Goal: Task Accomplishment & Management: Manage account settings

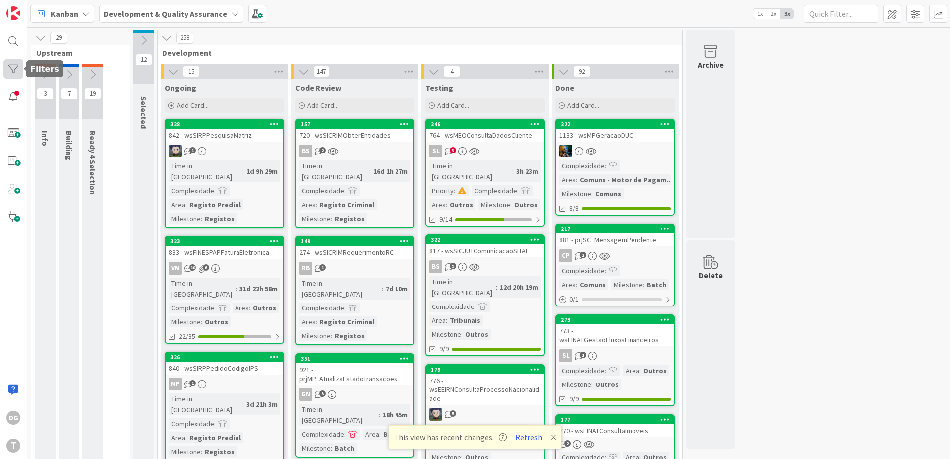
click at [18, 74] on div at bounding box center [13, 69] width 20 height 20
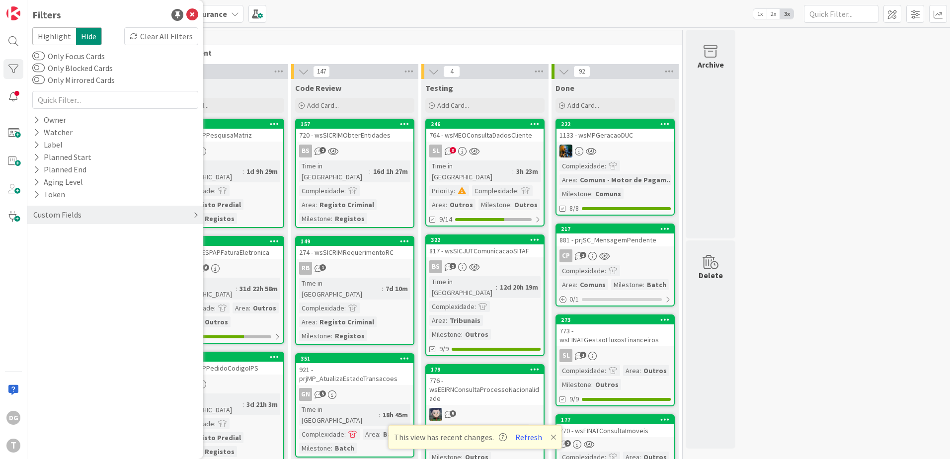
click at [89, 213] on div "Custom Fields" at bounding box center [115, 215] width 176 height 18
click at [102, 237] on div "Priority" at bounding box center [115, 235] width 176 height 12
click at [102, 251] on div "Critical High Medium Low None" at bounding box center [115, 276] width 161 height 65
click at [75, 253] on span "Critical" at bounding box center [65, 250] width 37 height 13
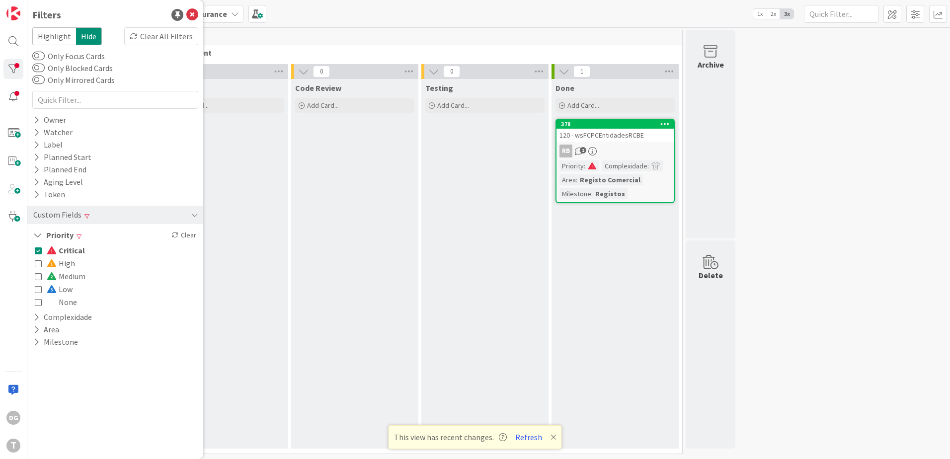
click at [595, 169] on span at bounding box center [592, 165] width 9 height 7
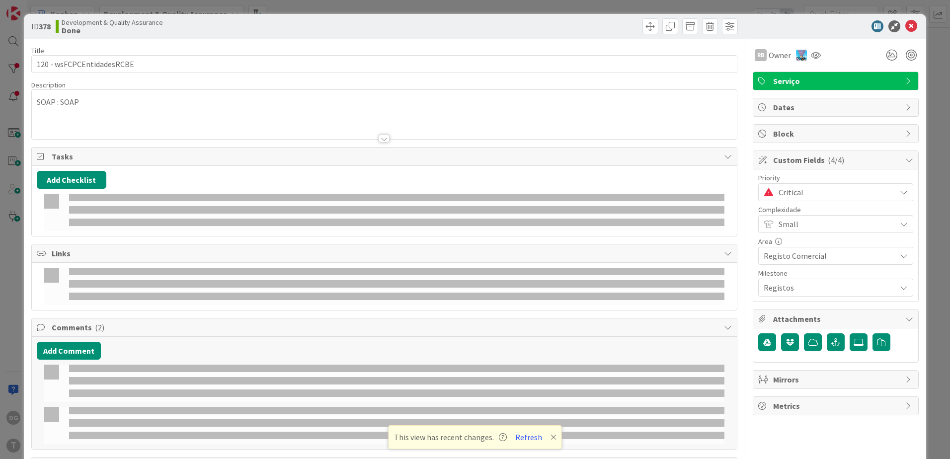
select select "java"
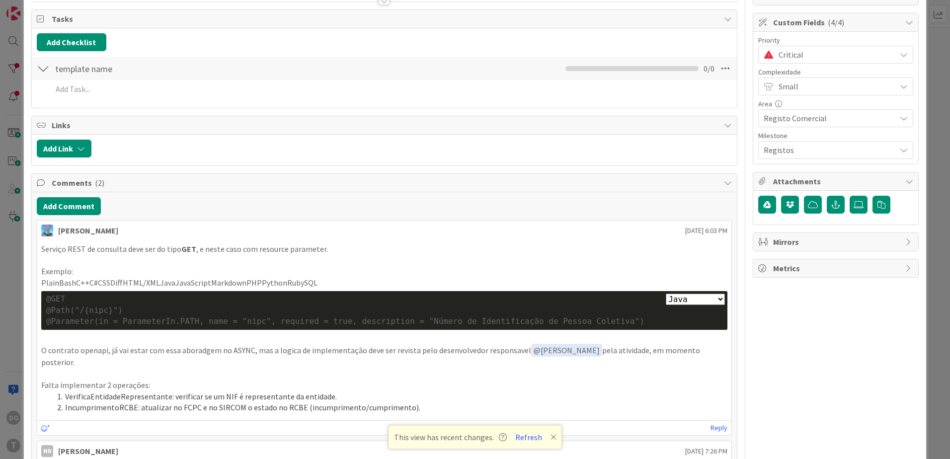
scroll to position [149, 0]
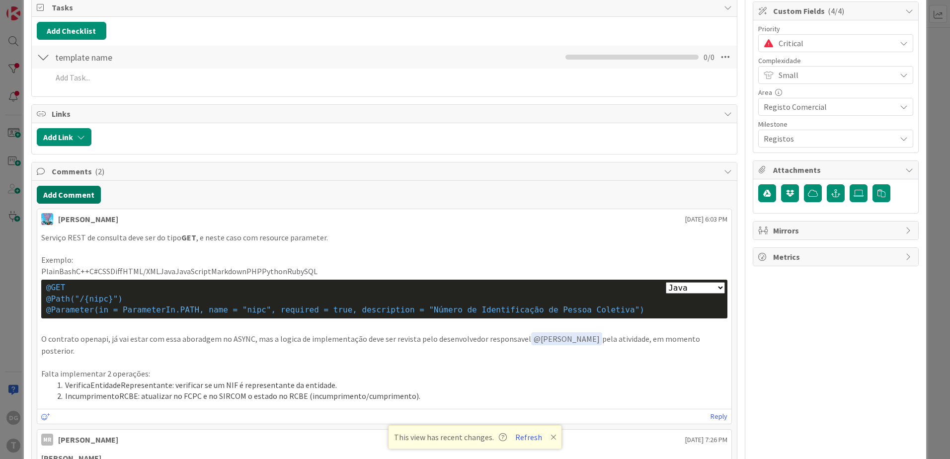
click at [64, 190] on button "Add Comment" at bounding box center [69, 195] width 64 height 18
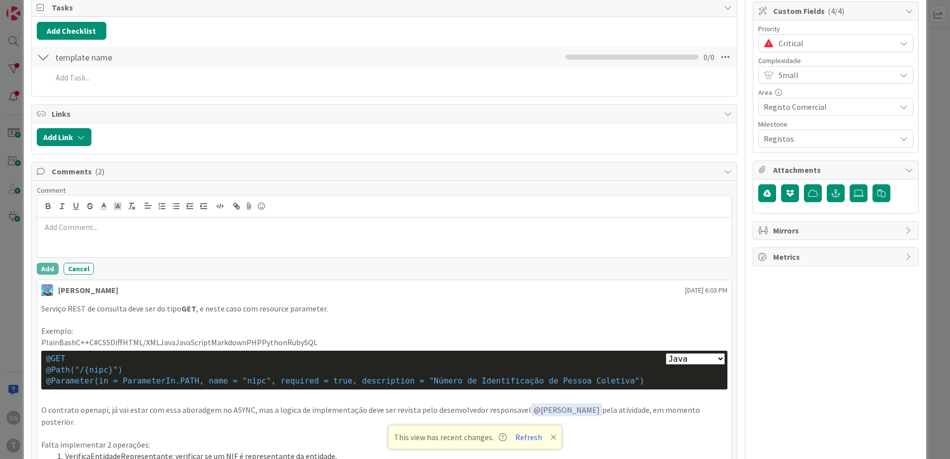
click at [146, 232] on p at bounding box center [384, 227] width 686 height 11
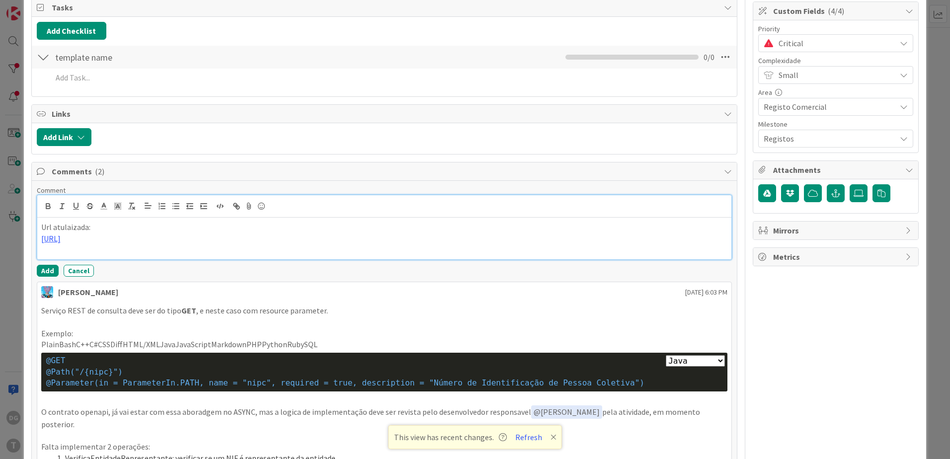
click at [242, 248] on p at bounding box center [384, 249] width 686 height 11
click at [247, 203] on icon at bounding box center [249, 206] width 12 height 14
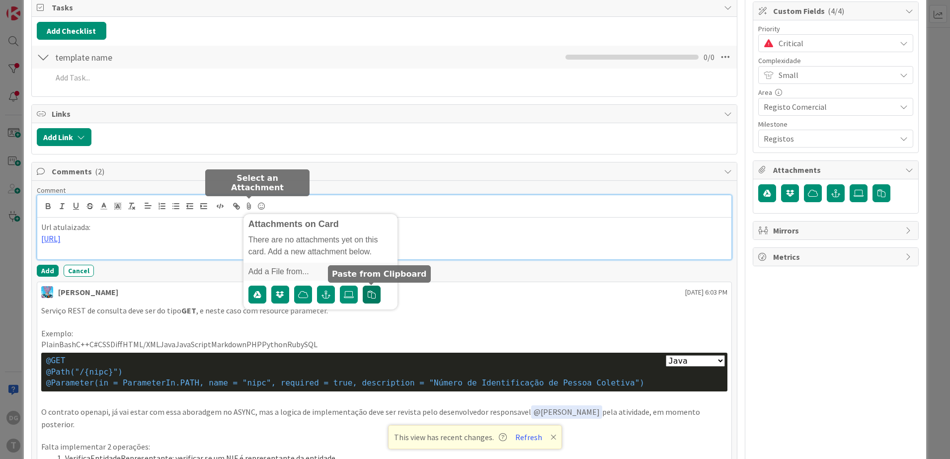
click at [372, 296] on icon "button" at bounding box center [372, 295] width 8 height 8
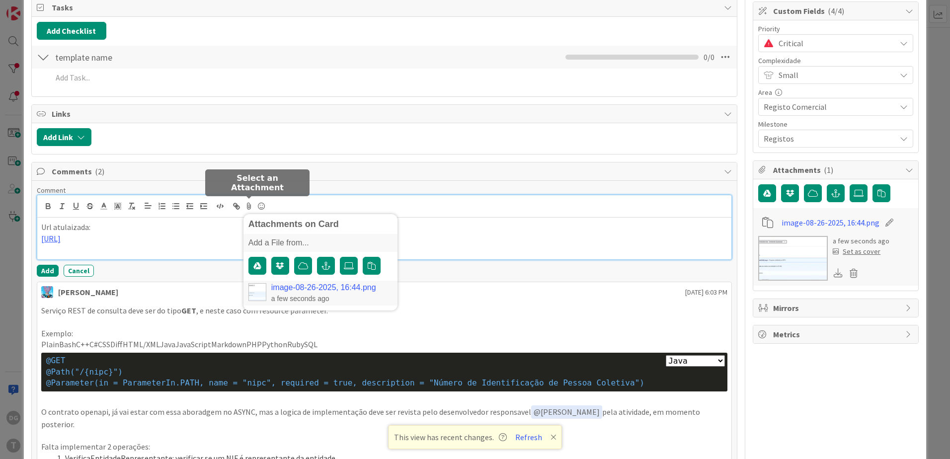
click at [266, 291] on div "image-08-26-2025, 16:44.png a few seconds ago" at bounding box center [320, 293] width 154 height 25
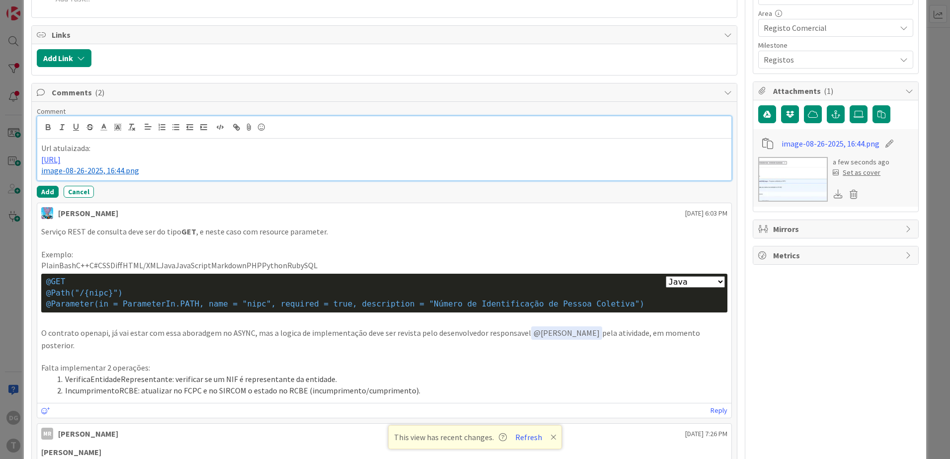
scroll to position [199, 0]
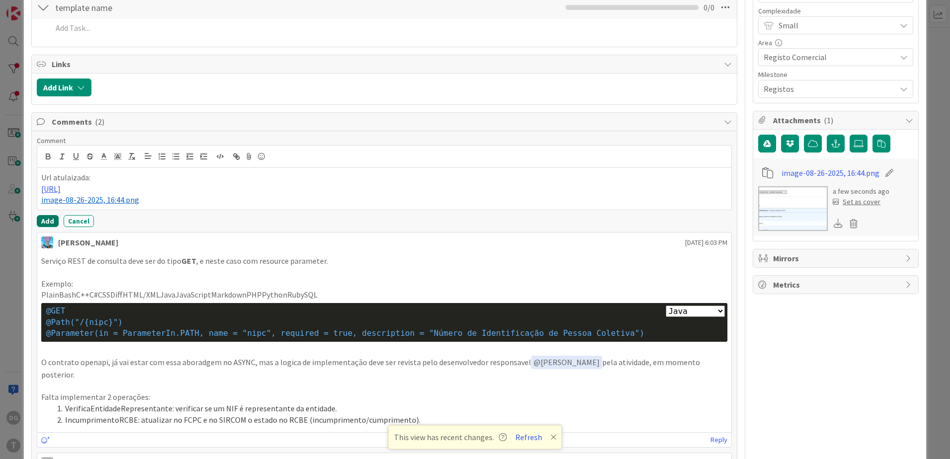
click at [44, 216] on button "Add" at bounding box center [48, 221] width 22 height 12
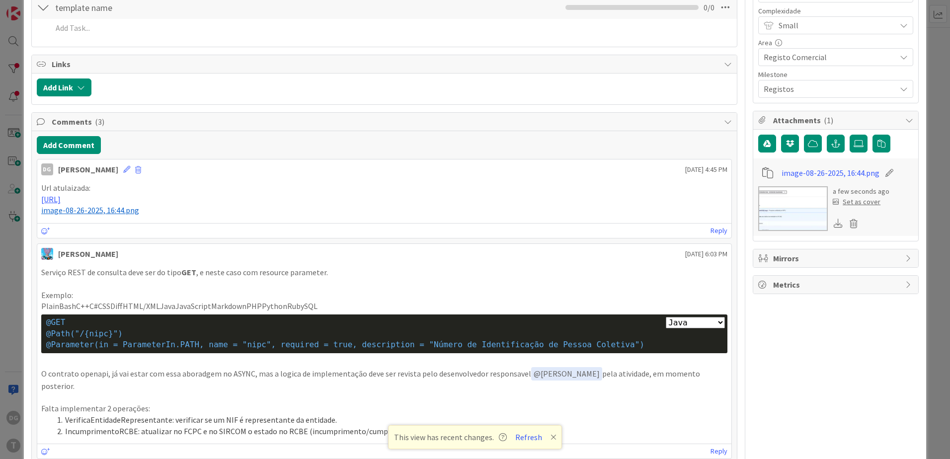
click at [778, 209] on img at bounding box center [793, 208] width 70 height 45
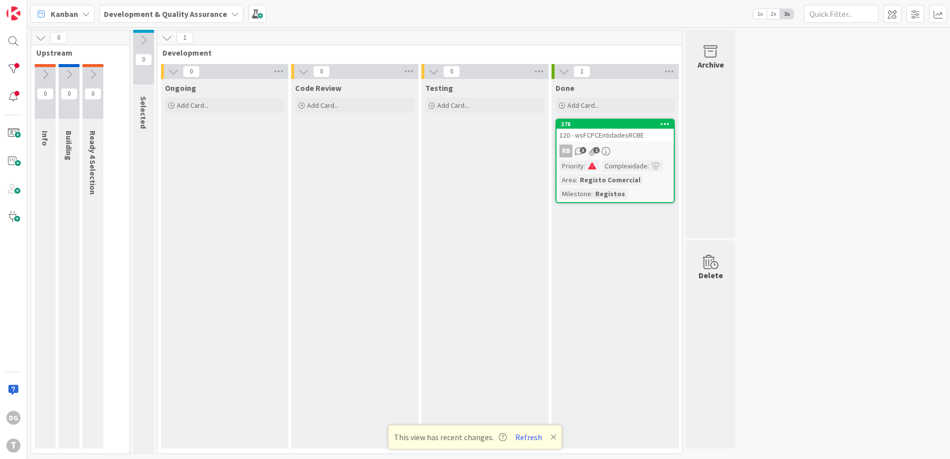
click at [592, 162] on div at bounding box center [592, 165] width 14 height 11
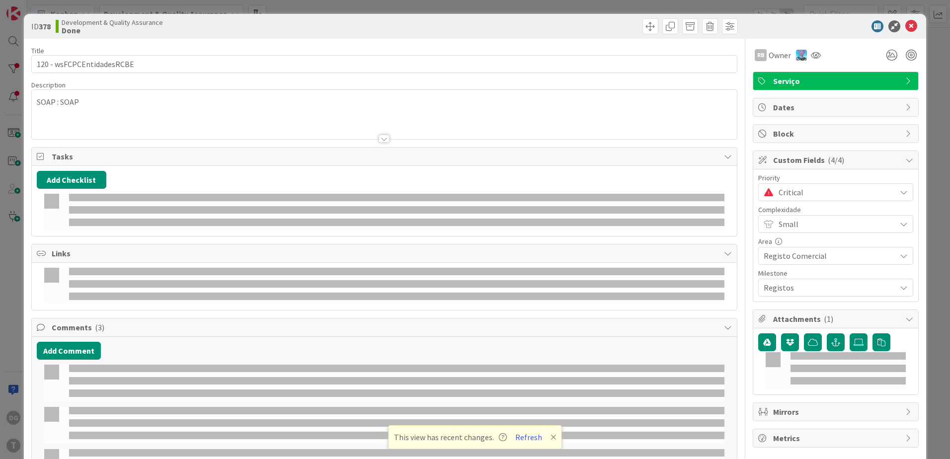
select select "java"
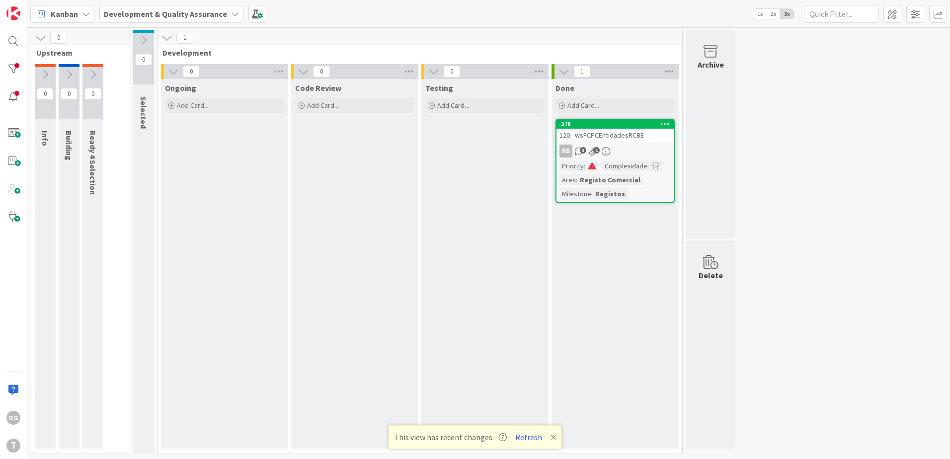
click at [621, 144] on link "378 120 - wsFCPCEntidadesRCBE RB 3 1 Priority : Complexidade : Area : Registo C…" at bounding box center [614, 161] width 119 height 84
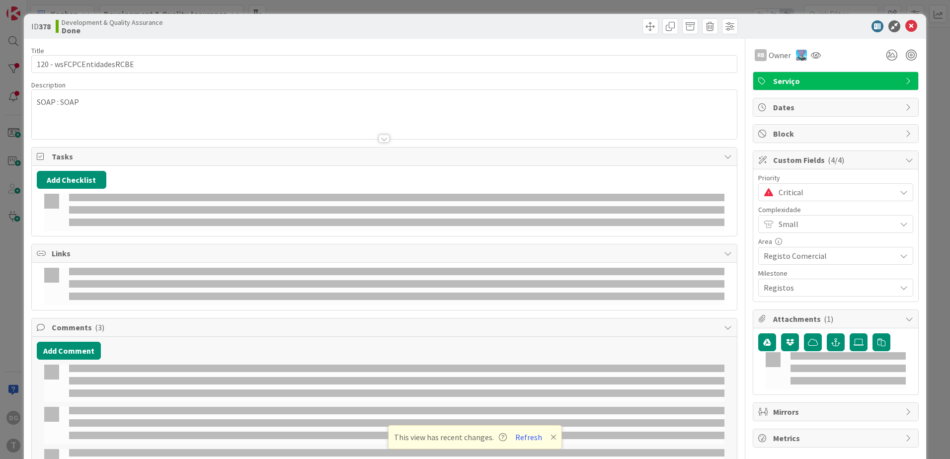
select select "java"
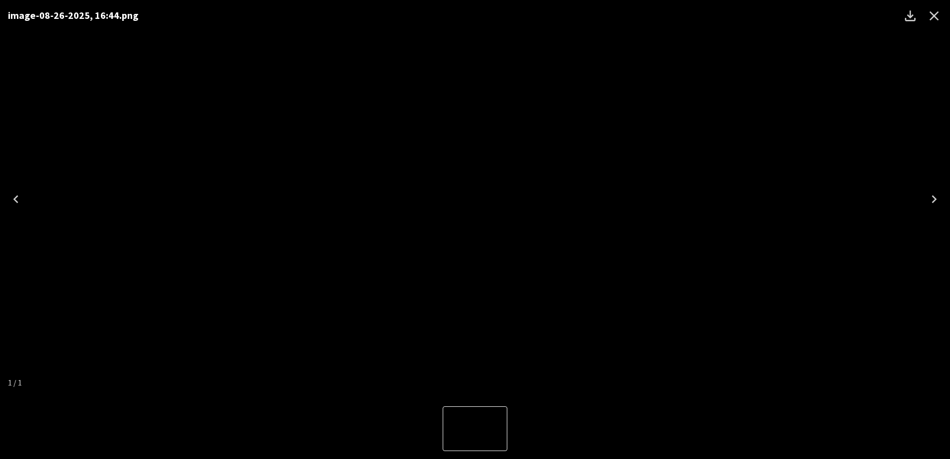
click at [932, 13] on icon "Close" at bounding box center [934, 16] width 16 height 16
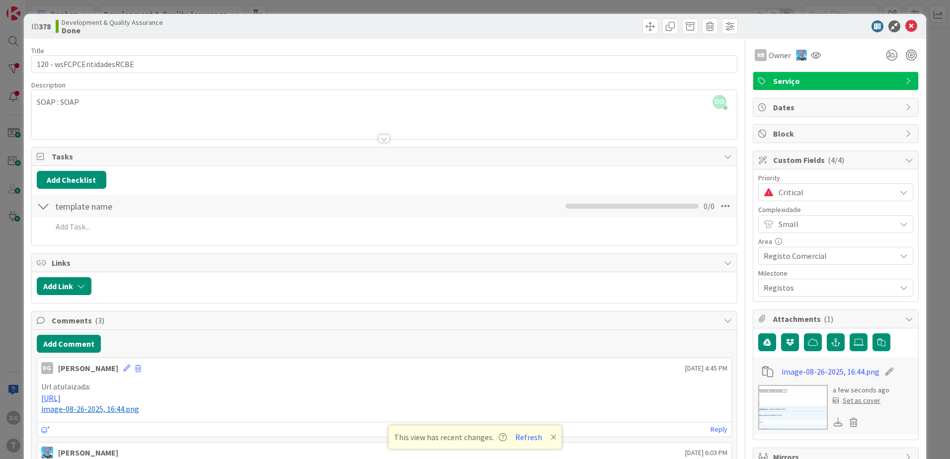
click at [836, 185] on div "Critical" at bounding box center [835, 192] width 155 height 18
click at [836, 185] on div "Critical" at bounding box center [836, 193] width 154 height 18
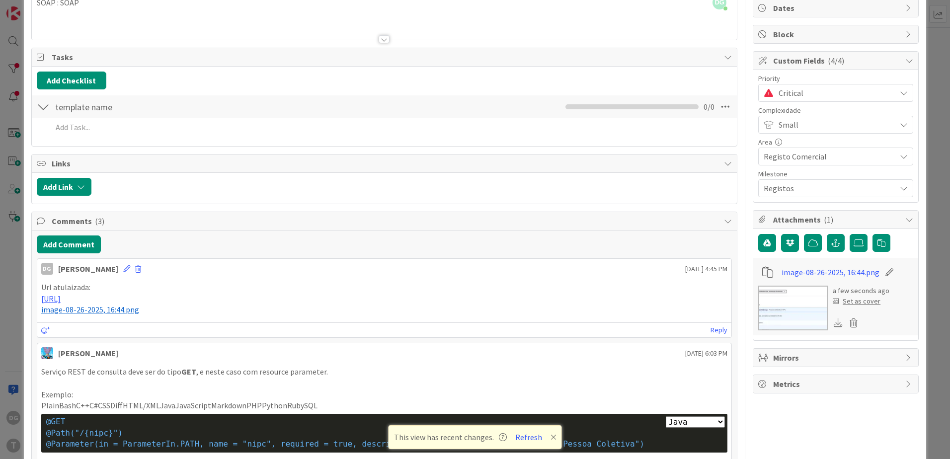
scroll to position [50, 0]
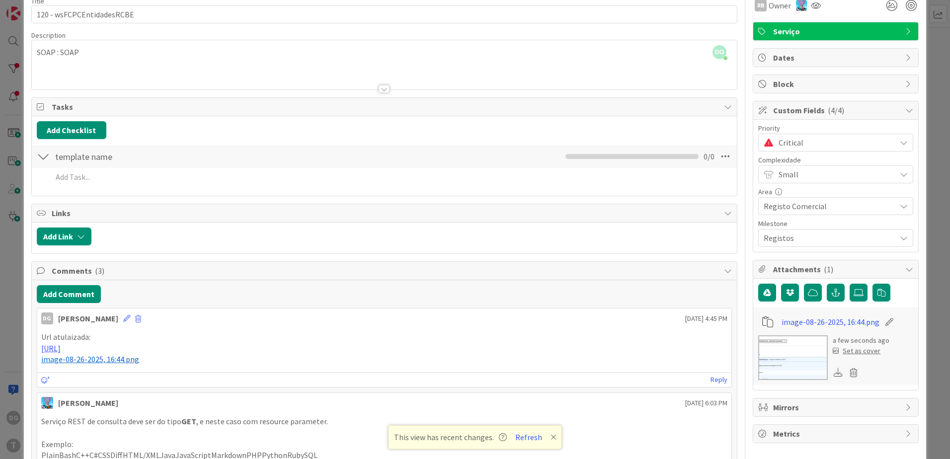
click at [804, 147] on span "Critical" at bounding box center [834, 143] width 112 height 14
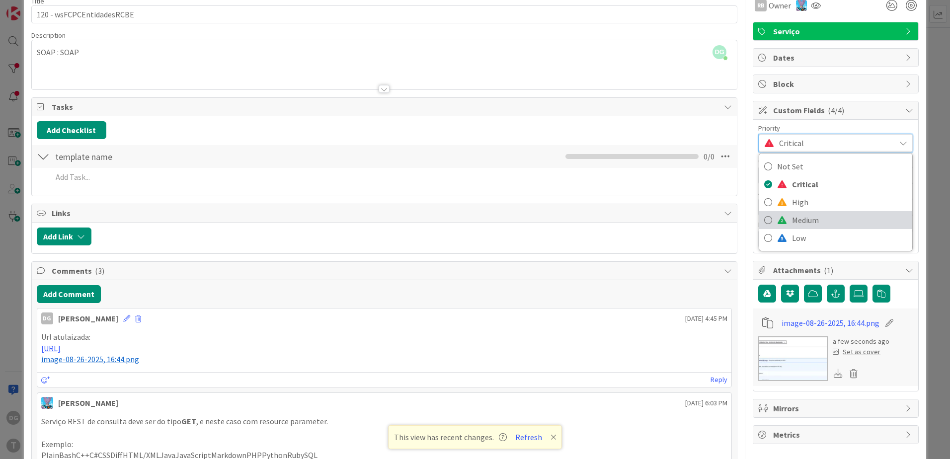
click at [794, 220] on span "Medium" at bounding box center [849, 220] width 115 height 15
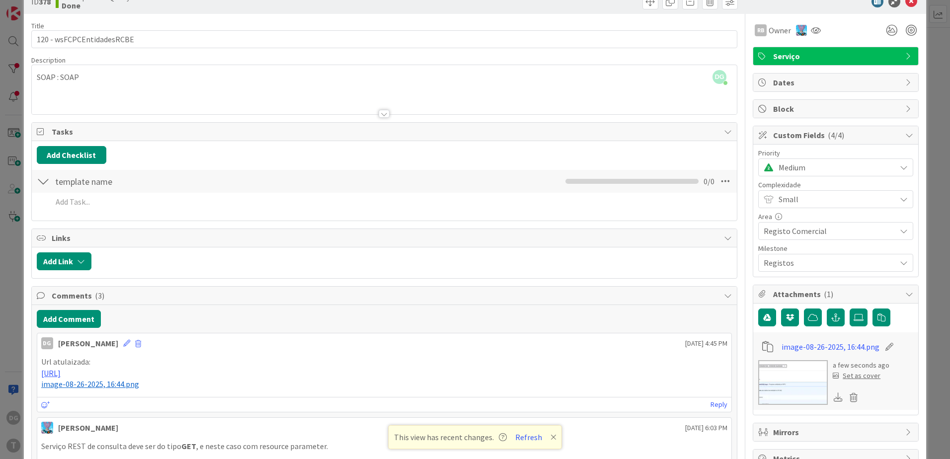
scroll to position [0, 0]
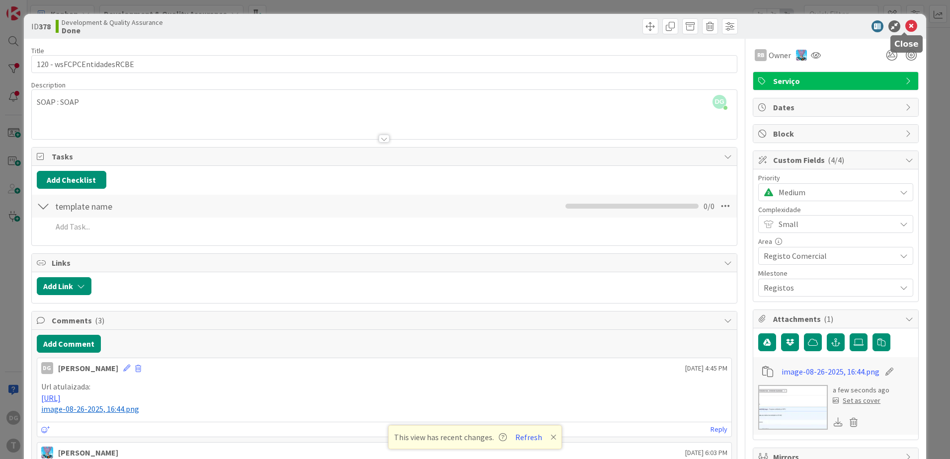
click at [908, 25] on icon at bounding box center [911, 26] width 12 height 12
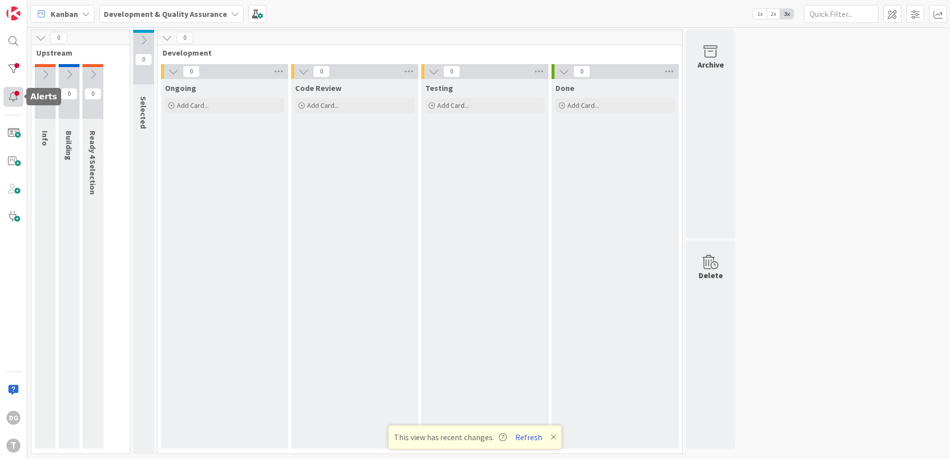
click at [8, 90] on div at bounding box center [13, 97] width 20 height 20
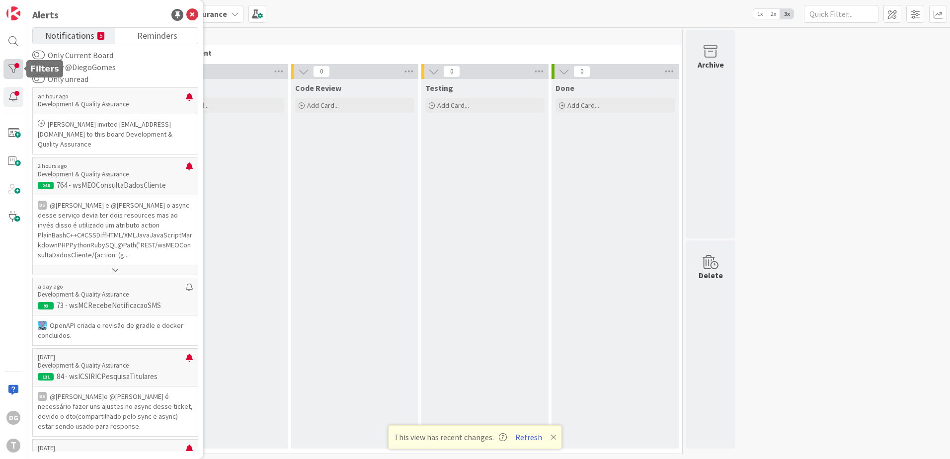
click at [9, 67] on div at bounding box center [13, 69] width 20 height 20
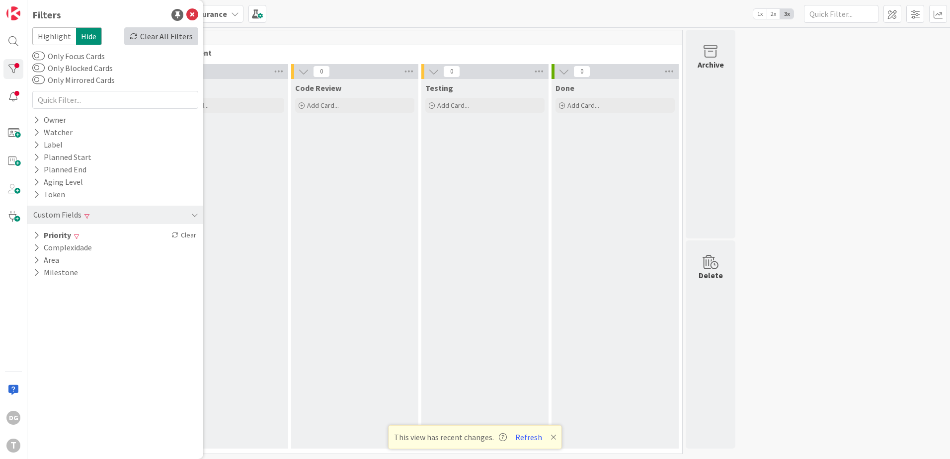
click at [161, 32] on div "Clear All Filters" at bounding box center [161, 36] width 74 height 18
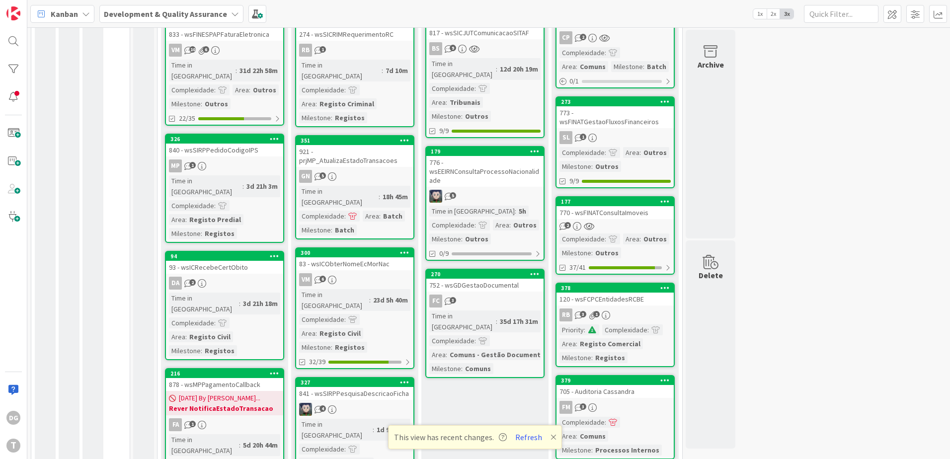
scroll to position [248, 0]
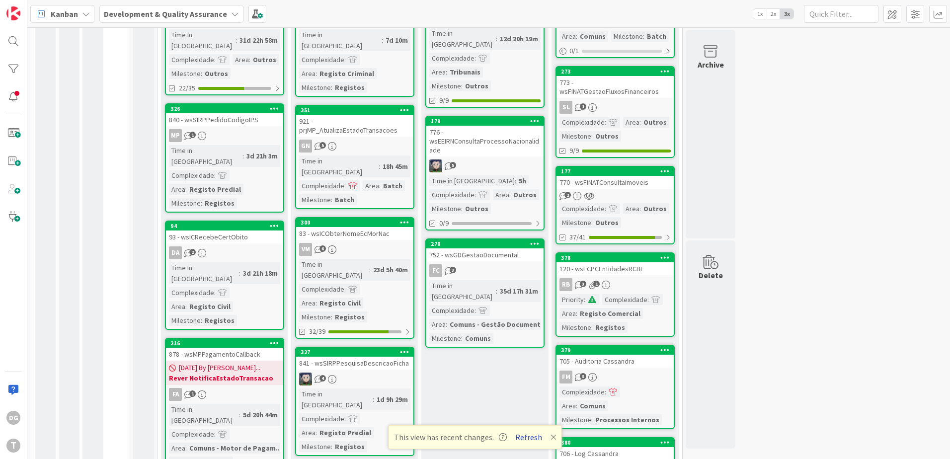
click at [516, 439] on button "Refresh" at bounding box center [529, 437] width 34 height 13
